Goal: Task Accomplishment & Management: Use online tool/utility

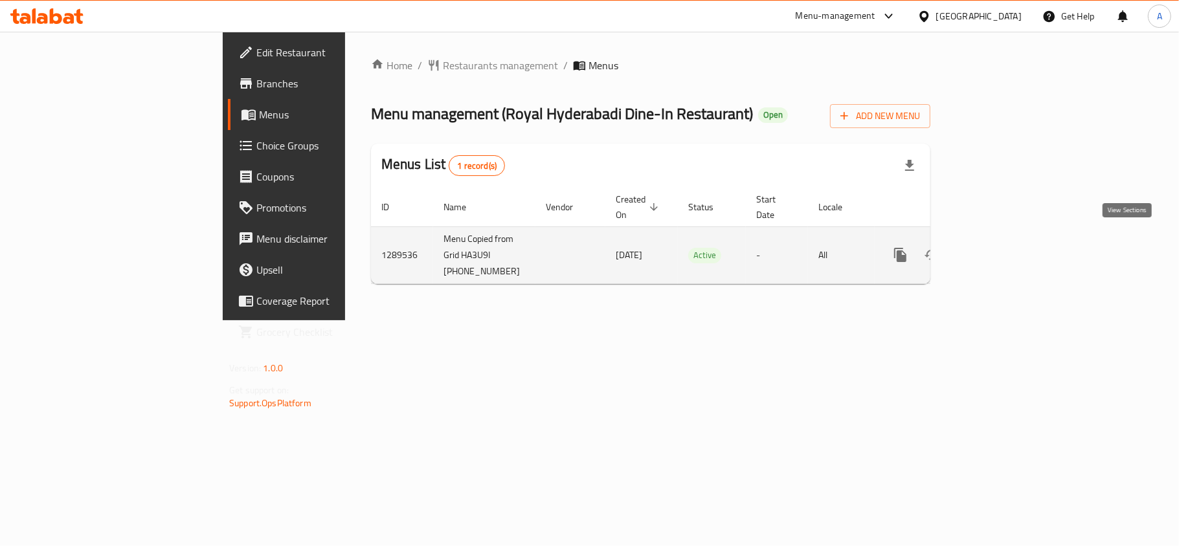
click at [1002, 247] on icon "enhanced table" at bounding box center [994, 255] width 16 height 16
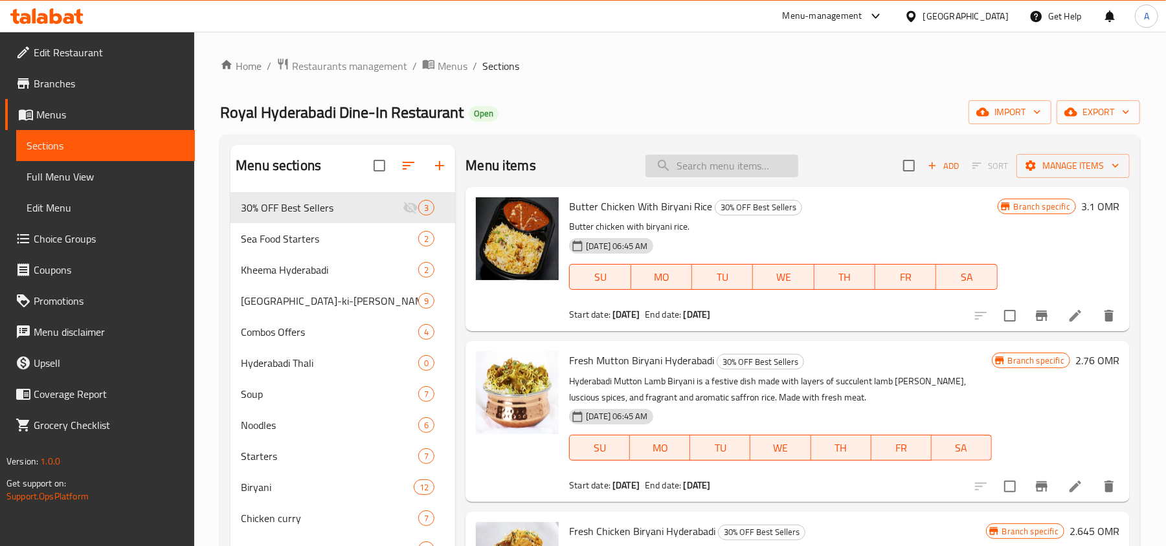
click at [721, 175] on input "search" at bounding box center [721, 166] width 153 height 23
paste input "Chicken Biryani"
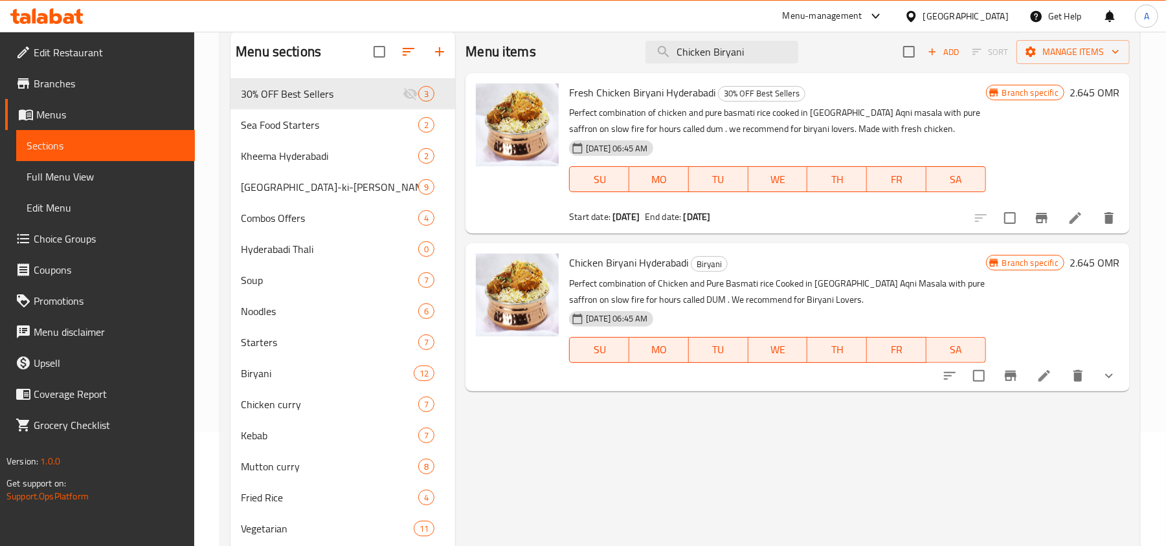
scroll to position [86, 0]
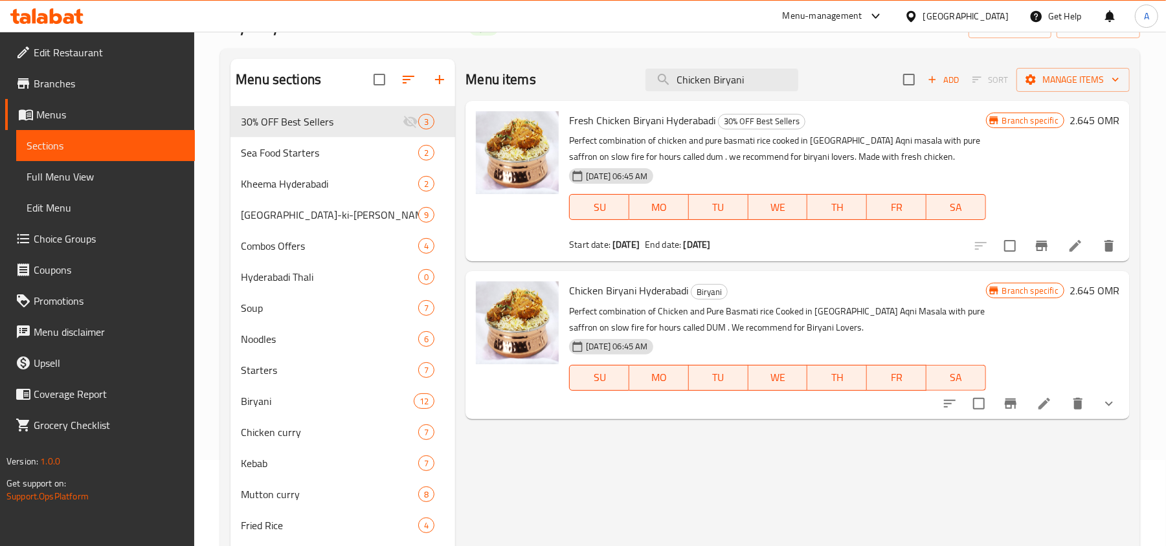
type input "Chicken Biryani"
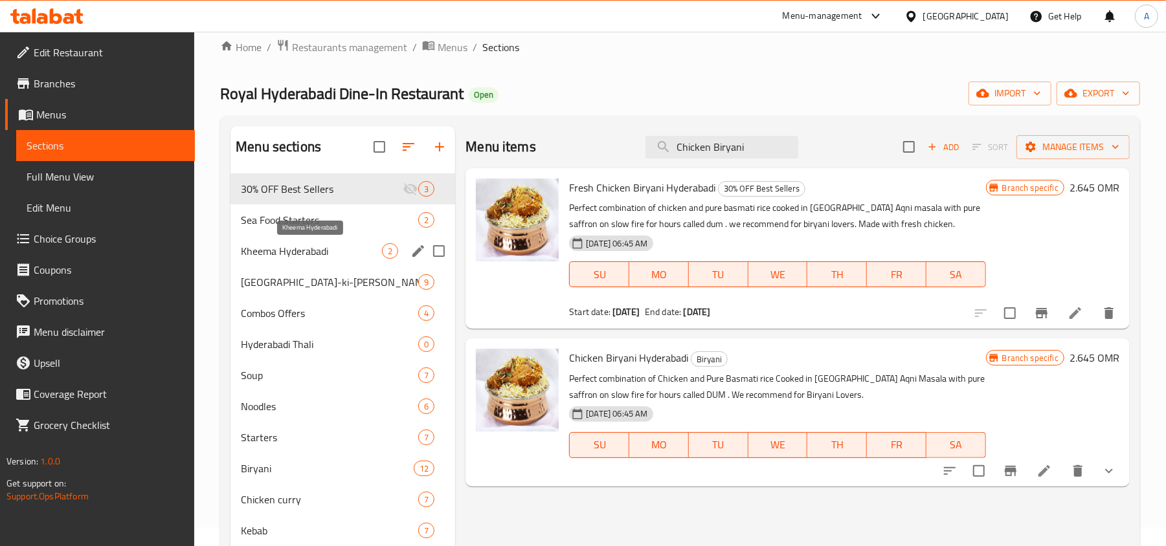
scroll to position [0, 0]
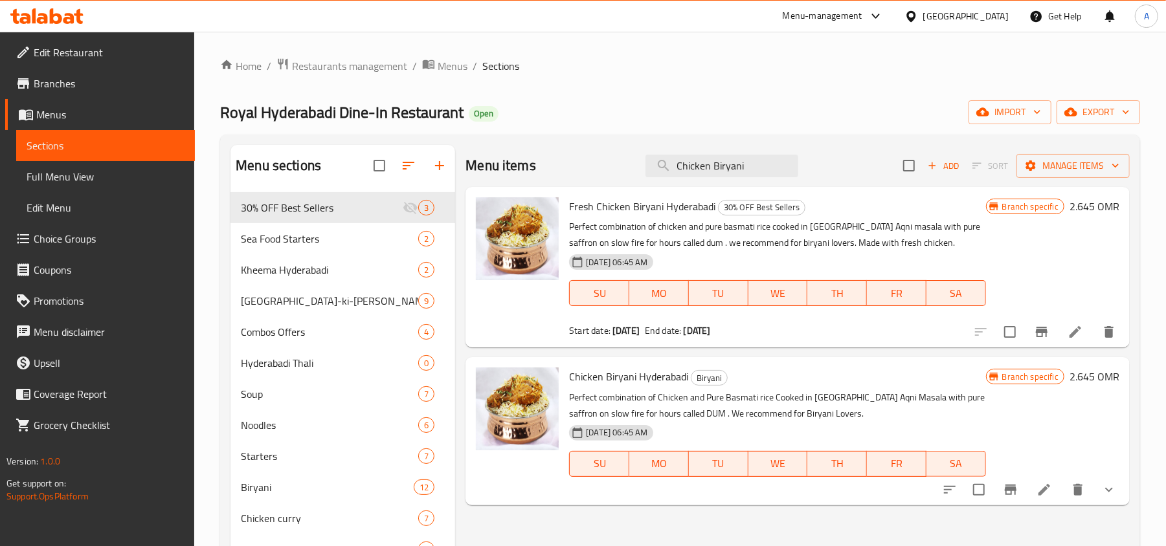
click at [309, 113] on span "Royal Hyderabadi Dine-In Restaurant" at bounding box center [341, 112] width 243 height 29
copy span "Royal Hyderabadi Dine-In Restaurant"
click at [338, 71] on span "Restaurants management" at bounding box center [349, 66] width 115 height 16
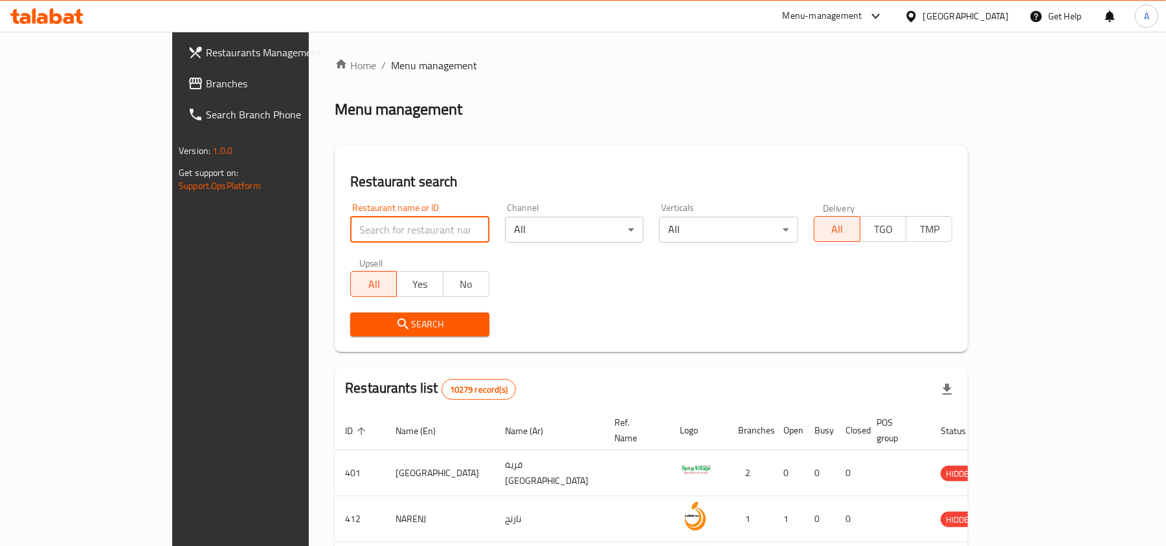
click at [350, 224] on input "search" at bounding box center [419, 230] width 139 height 26
paste input "Royal Hyderabadi Dine-In Restaurant"
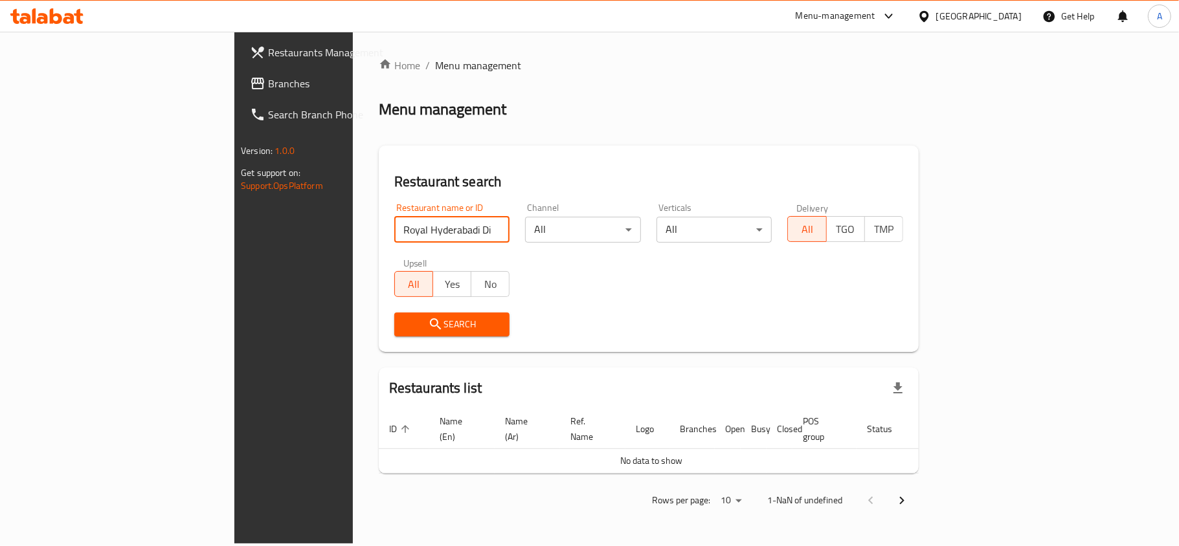
click at [394, 227] on input "Royal Hyderabadi Dine-In Restaurant" at bounding box center [452, 230] width 116 height 26
drag, startPoint x: 344, startPoint y: 227, endPoint x: 396, endPoint y: 229, distance: 51.8
click at [396, 229] on input "Royal Hyderabadi Dine-In Restaurant" at bounding box center [452, 230] width 116 height 26
type input "Royal Hyderabadi Dine"
click button "Search" at bounding box center [452, 325] width 116 height 24
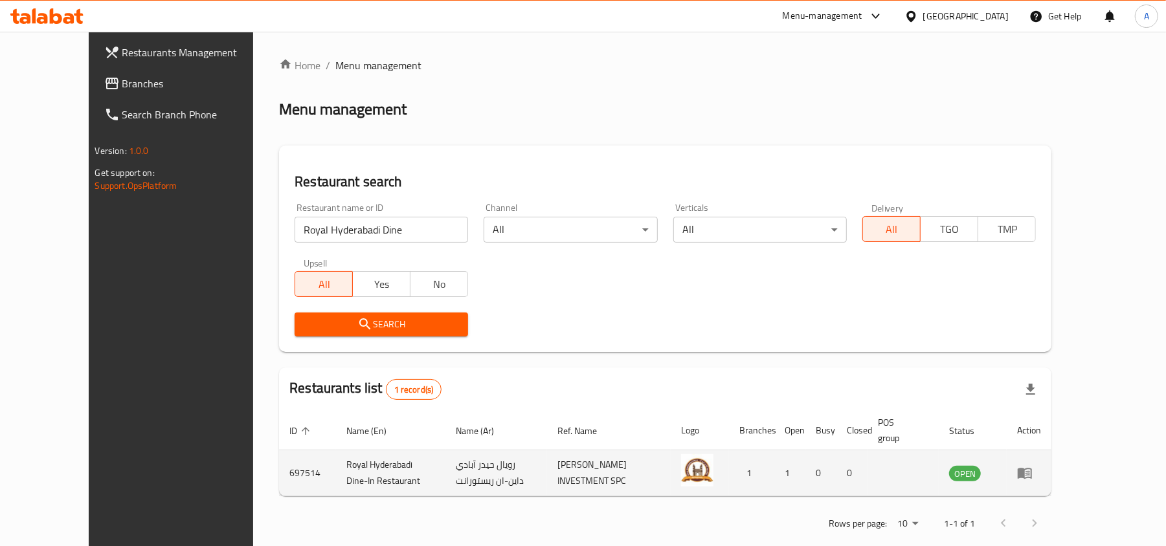
click at [279, 479] on td "697514" at bounding box center [307, 474] width 57 height 46
copy td "697514"
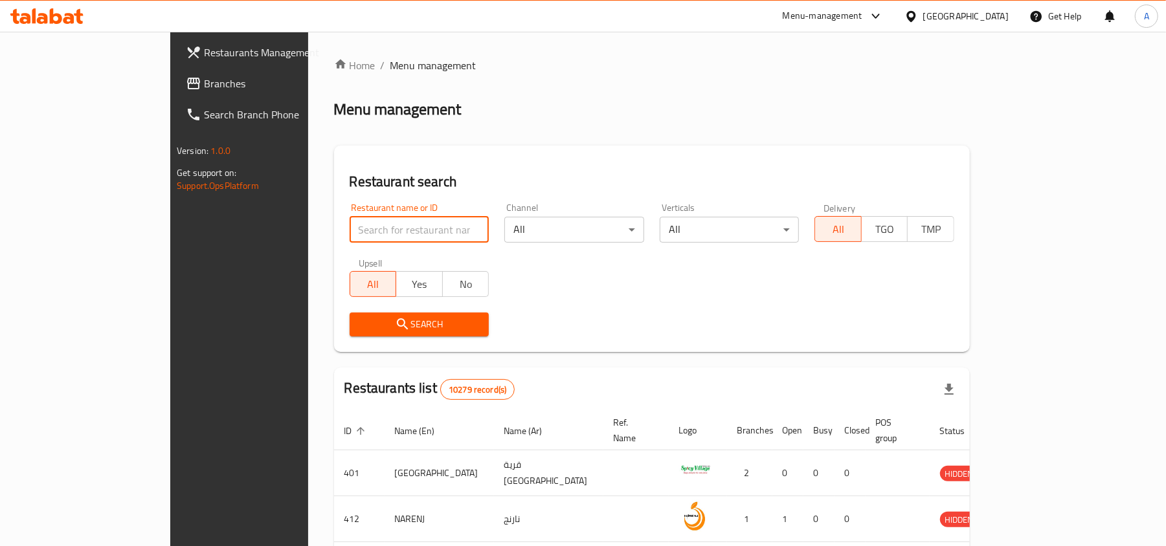
click at [350, 225] on input "search" at bounding box center [420, 230] width 140 height 26
paste input "697514"
type input "697514"
click button "Search" at bounding box center [420, 325] width 140 height 24
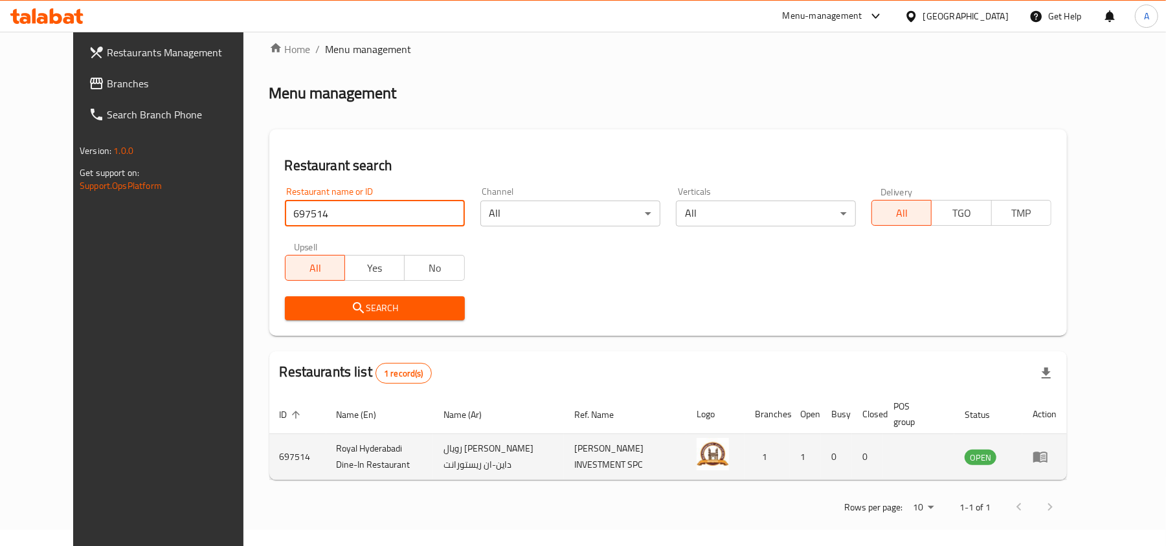
scroll to position [21, 0]
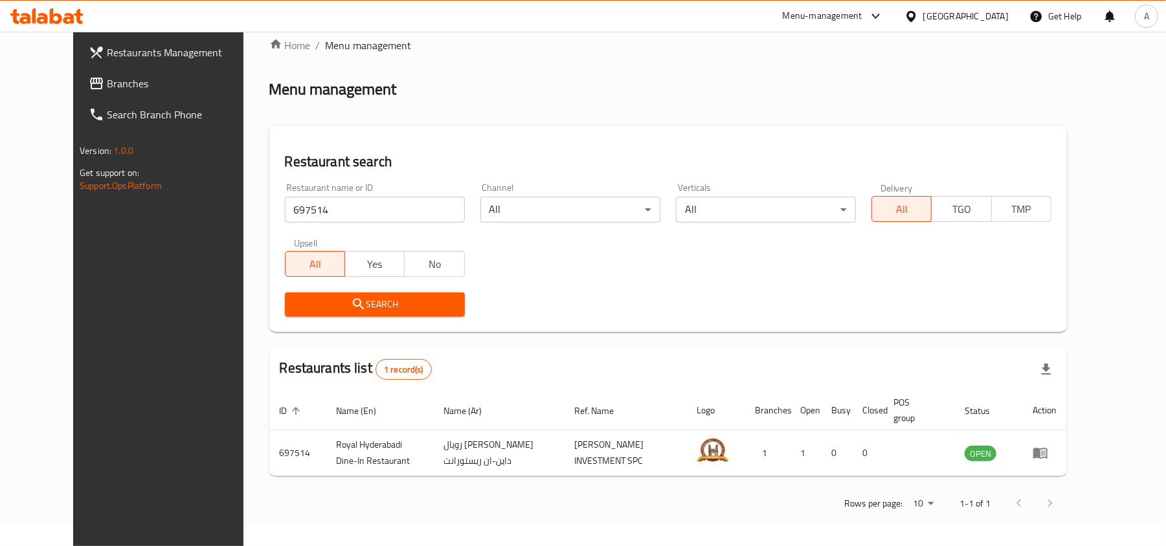
click at [65, 30] on div "Menu-management Oman Get Help A" at bounding box center [583, 16] width 1166 height 31
click at [70, 24] on div at bounding box center [46, 16] width 73 height 16
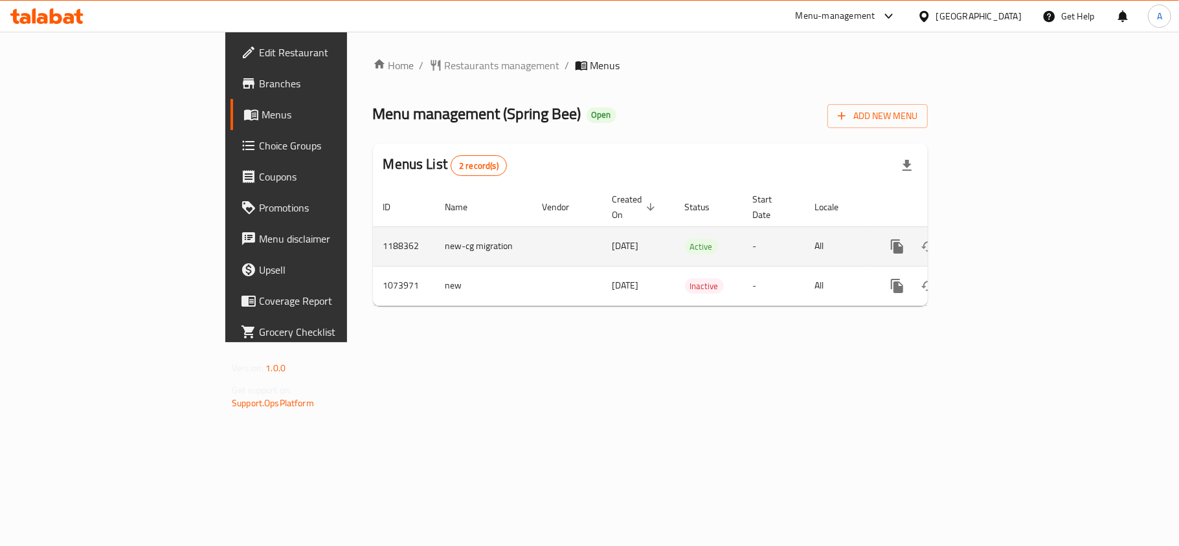
click at [1006, 234] on link "enhanced table" at bounding box center [990, 246] width 31 height 31
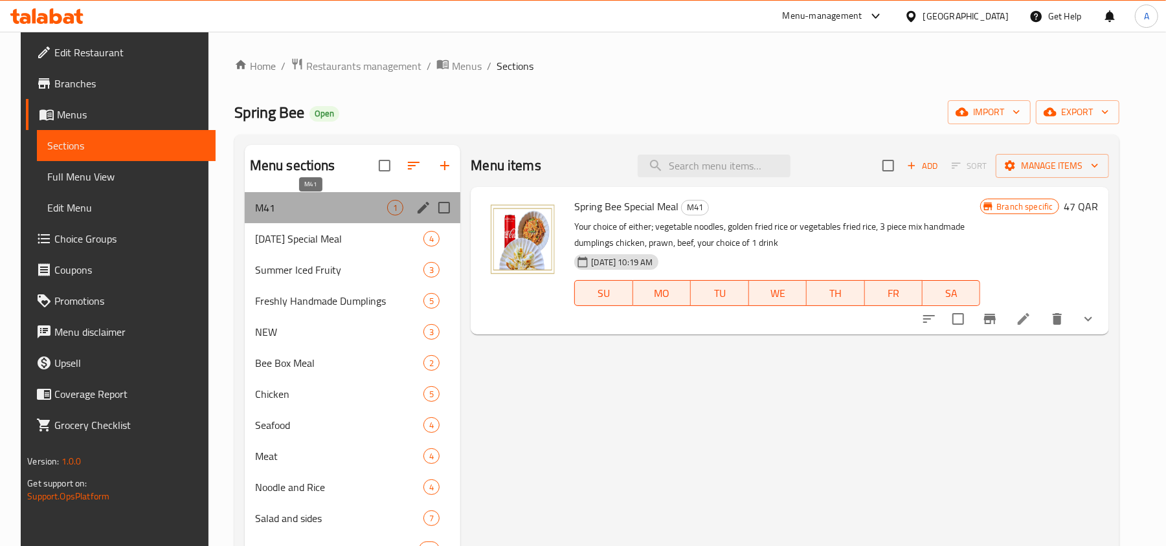
click at [290, 208] on span "M41" at bounding box center [321, 208] width 133 height 16
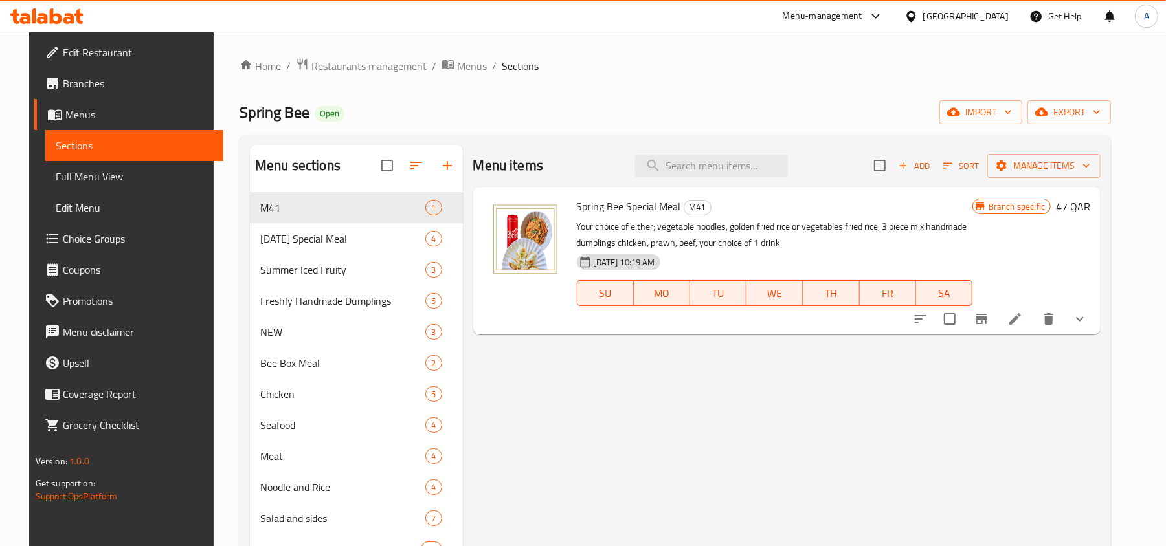
click at [640, 211] on span "Spring Bee Special Meal" at bounding box center [629, 206] width 104 height 19
click at [619, 224] on p "Your choice of either; vegetable noodles, golden fried rice or vegetables fried…" at bounding box center [775, 235] width 396 height 32
click at [640, 206] on span "Spring Bee Special Meal" at bounding box center [629, 206] width 104 height 19
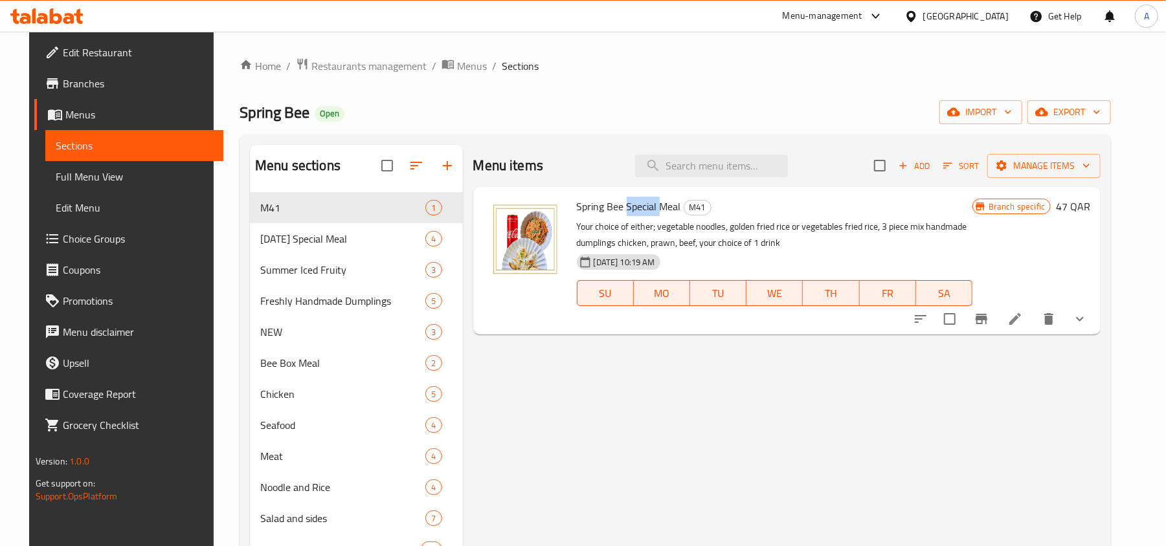
click at [640, 206] on span "Spring Bee Special Meal" at bounding box center [629, 206] width 104 height 19
